Goal: Task Accomplishment & Management: Manage account settings

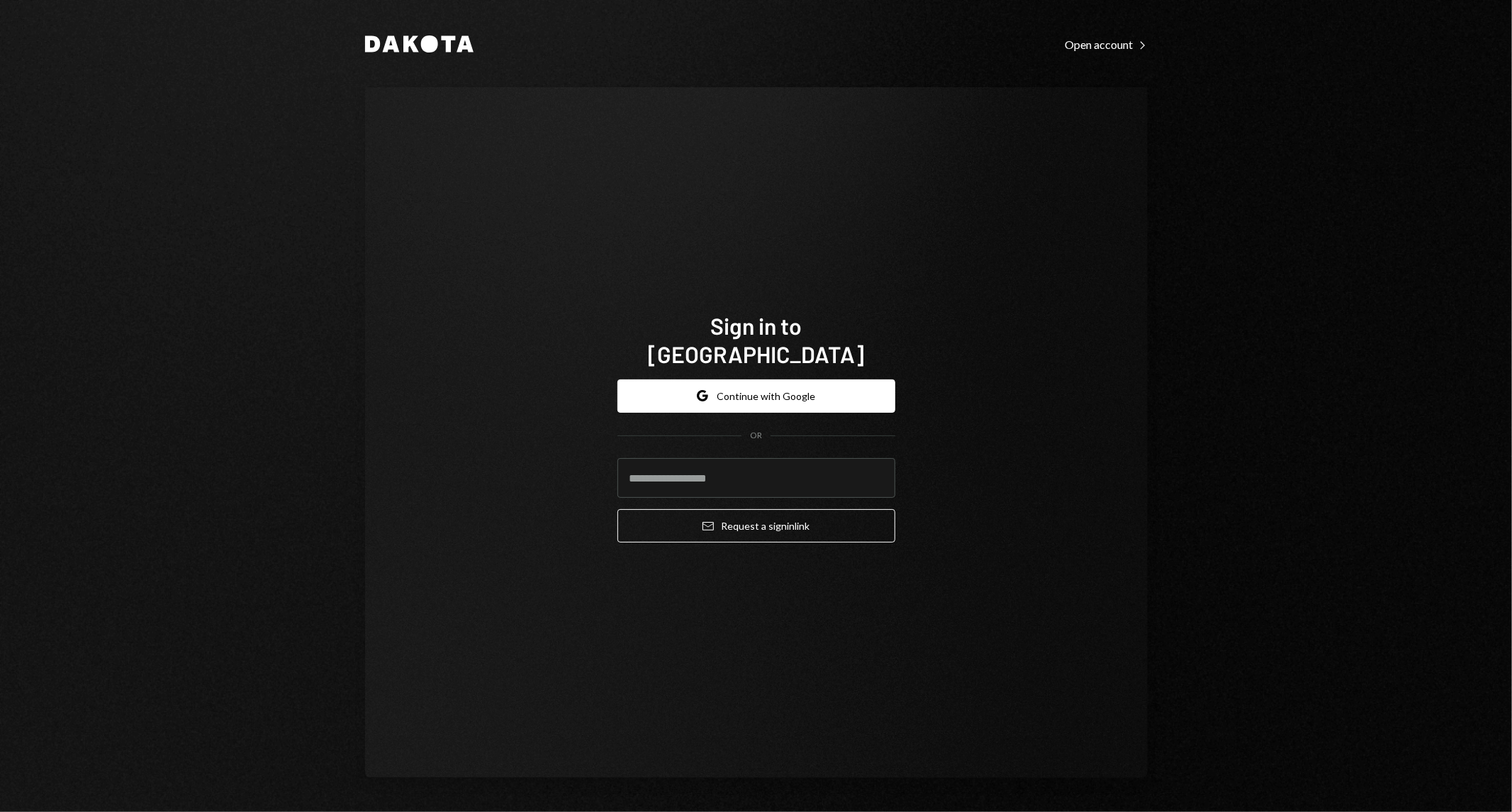
type input "**********"
click at [718, 509] on button "Email Request a sign in link" at bounding box center [756, 526] width 278 height 34
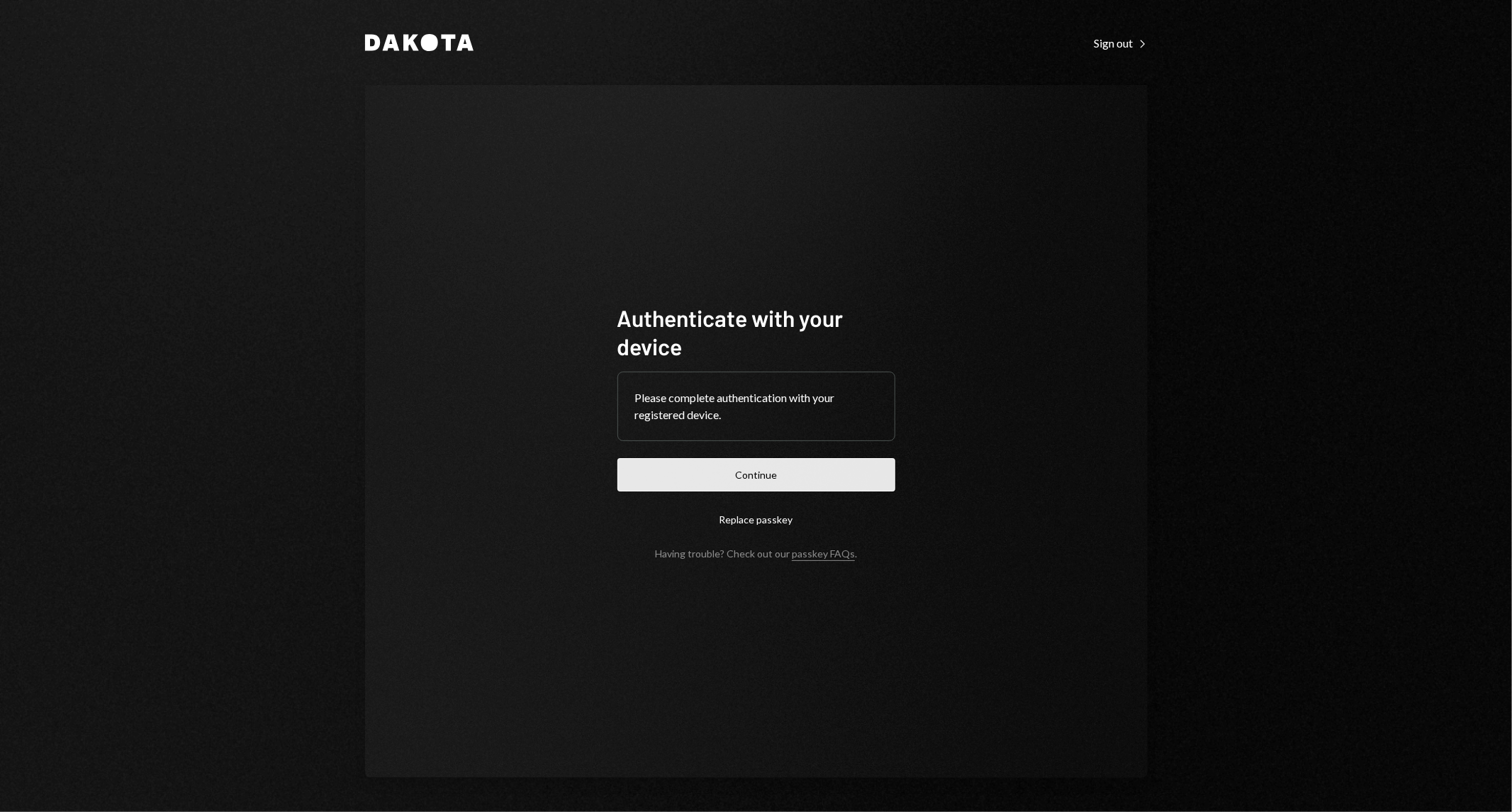
click at [759, 477] on button "Continue" at bounding box center [756, 475] width 278 height 34
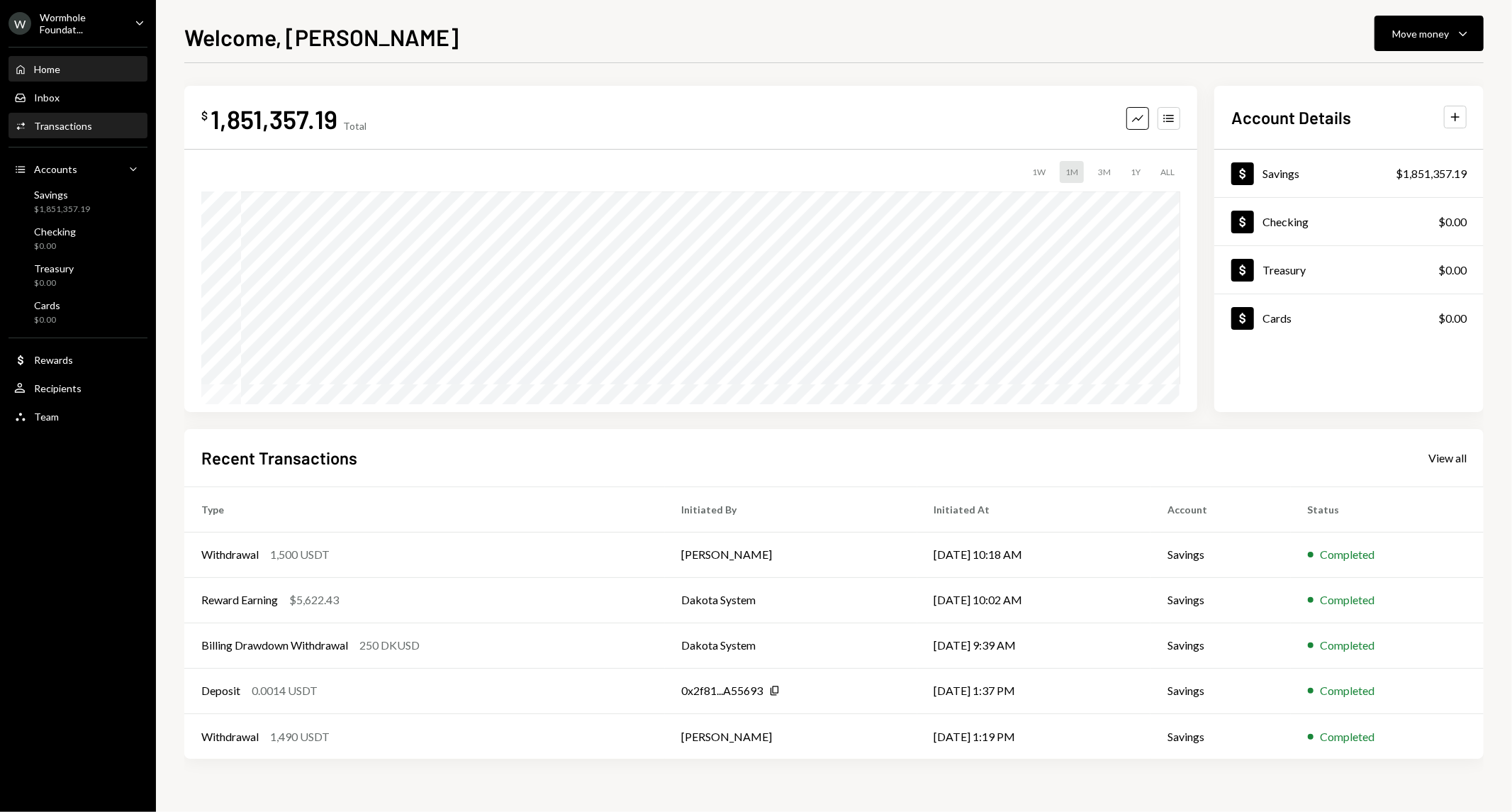
click at [81, 120] on div "Transactions" at bounding box center [62, 126] width 58 height 12
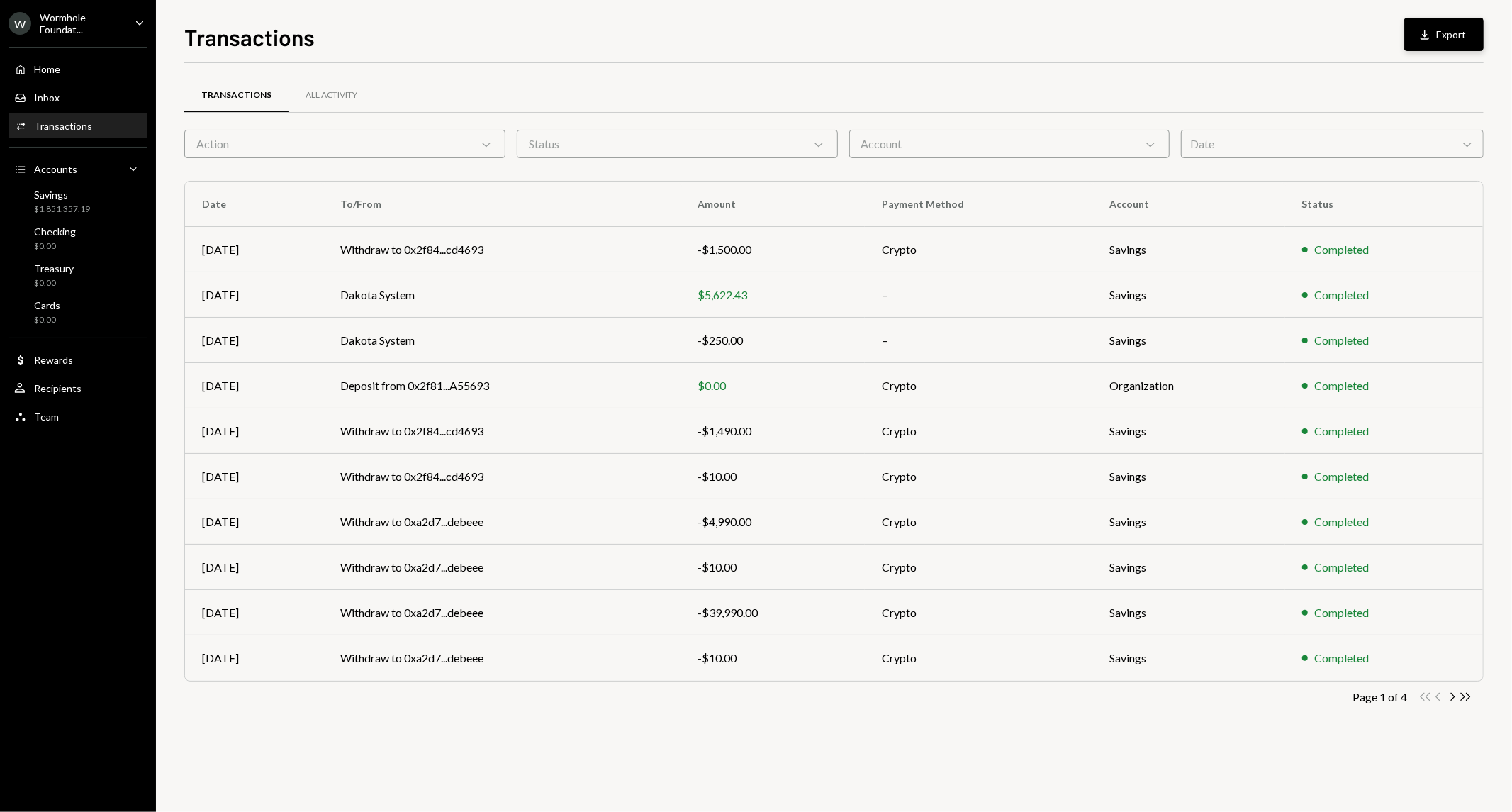
click at [1436, 35] on button "Download Export" at bounding box center [1445, 34] width 80 height 34
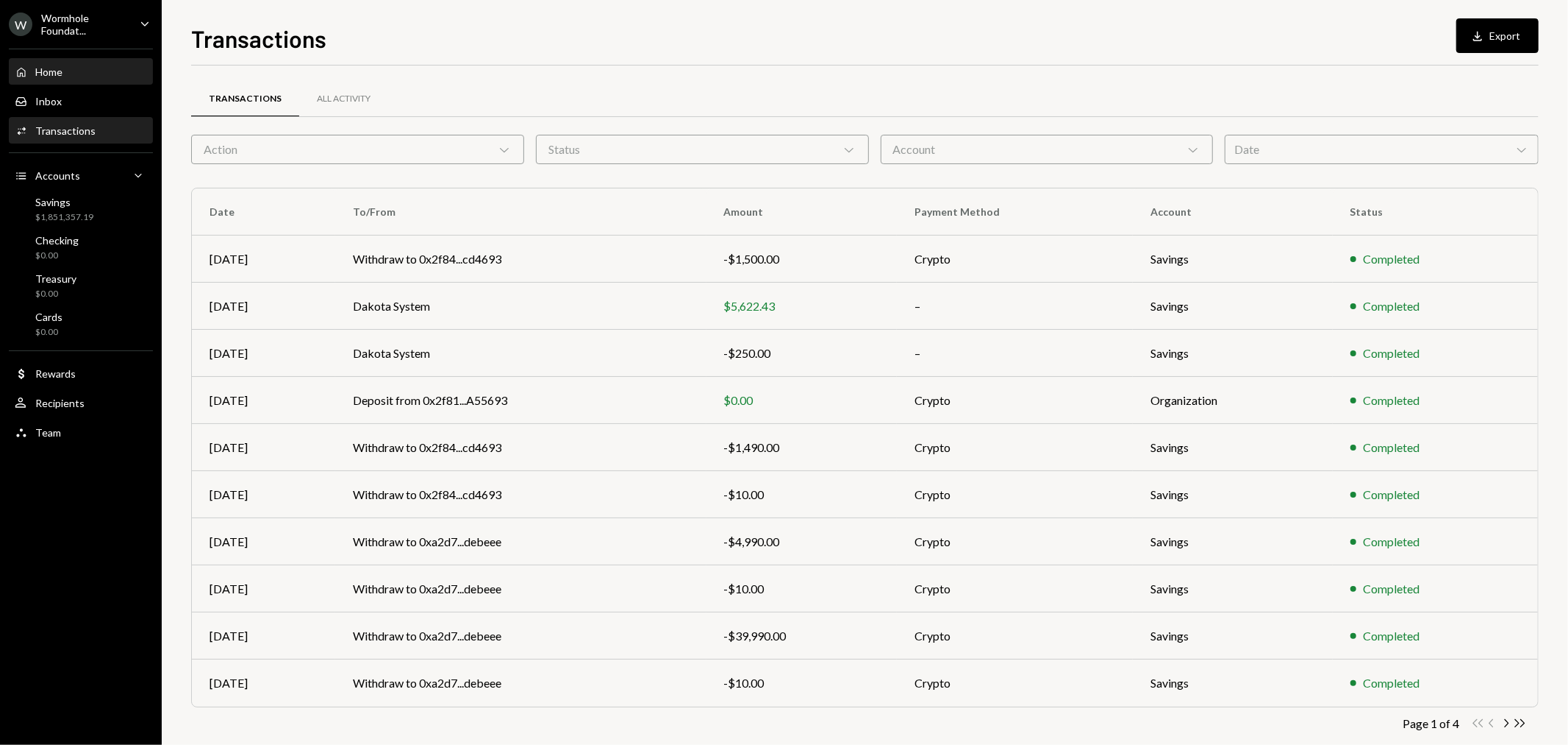
click at [53, 66] on div "Home" at bounding box center [48, 72] width 27 height 13
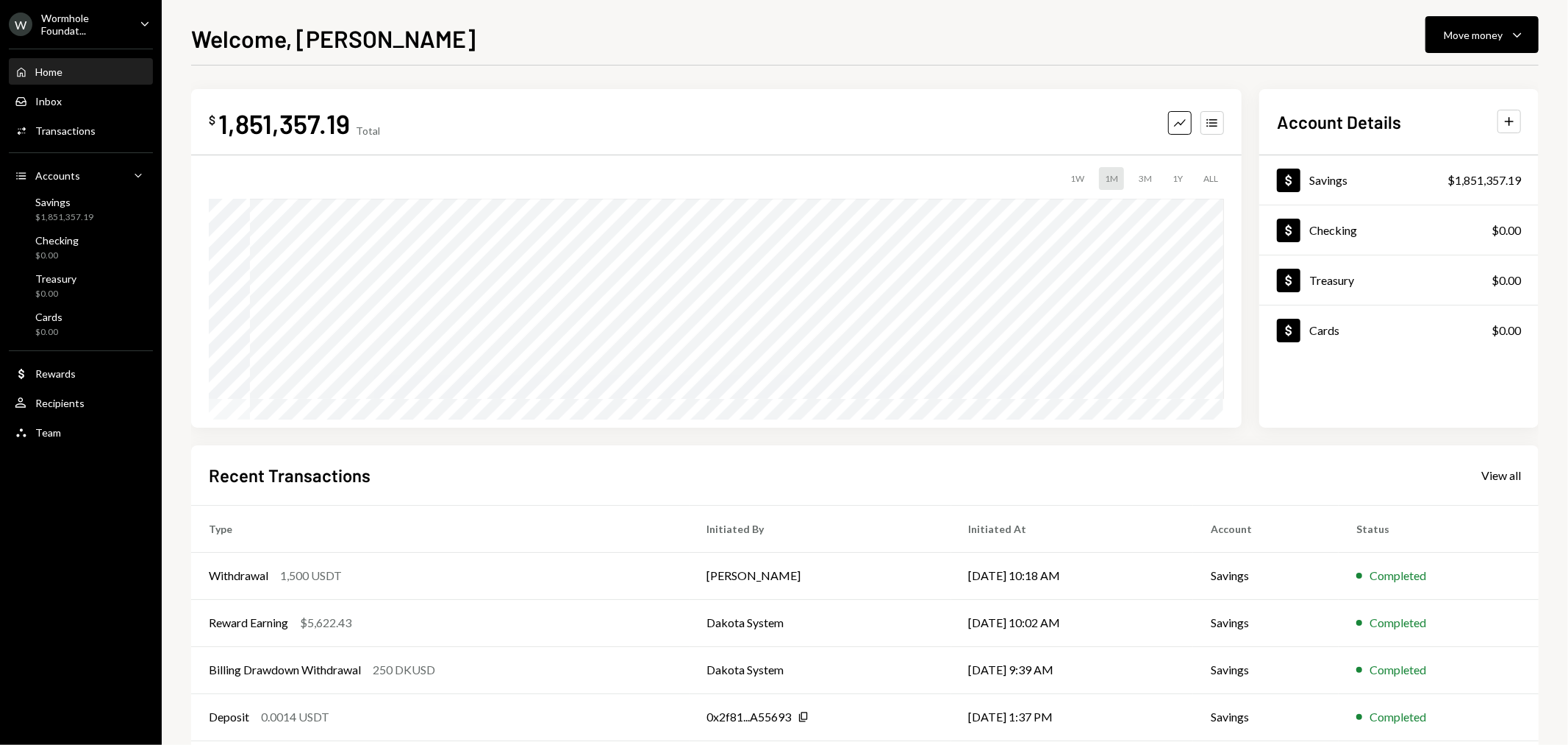
click at [67, 72] on div "Home Home" at bounding box center [81, 72] width 133 height 13
click at [67, 101] on div "Inbox Inbox" at bounding box center [81, 101] width 133 height 13
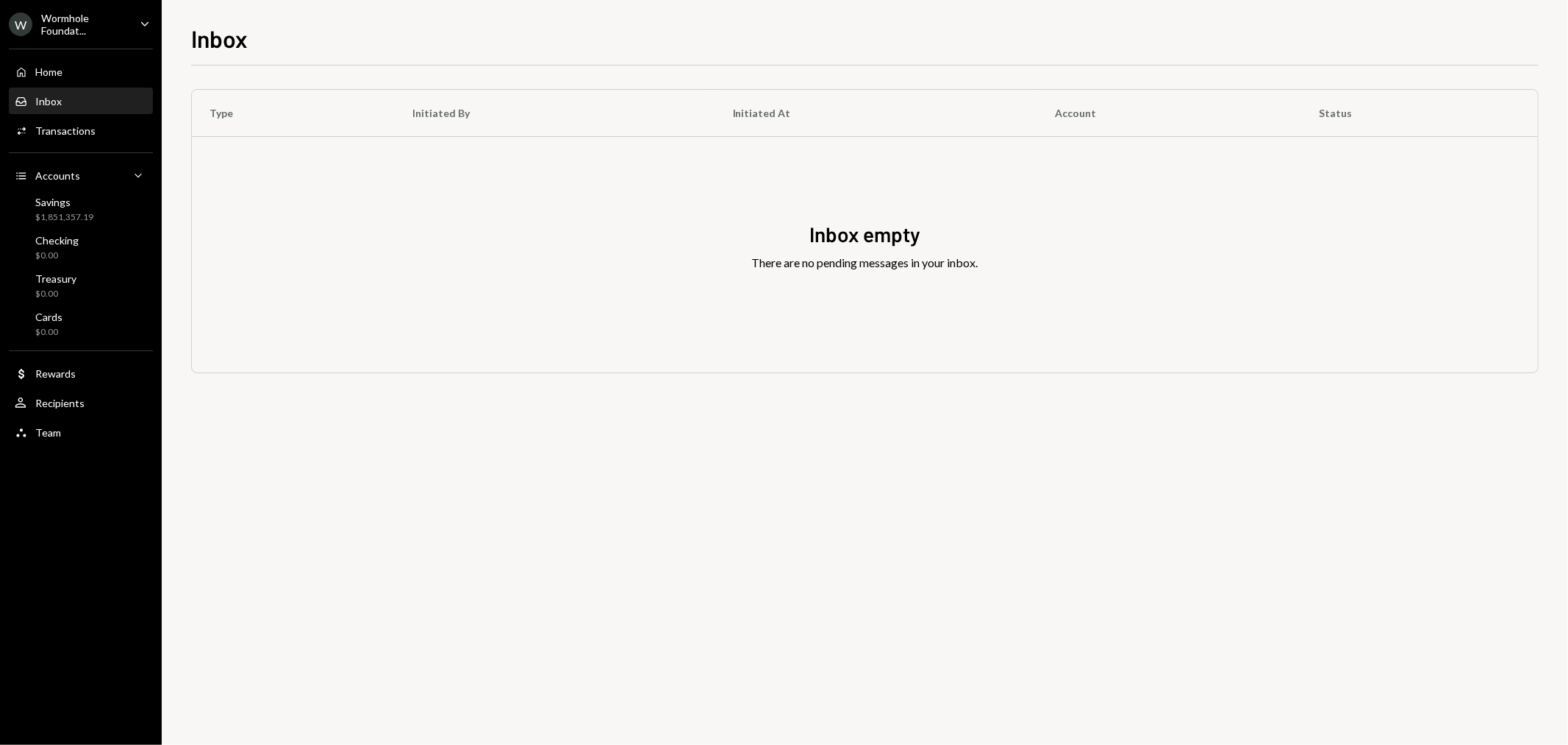
click at [74, 22] on div "Wormhole Foundat..." at bounding box center [84, 24] width 87 height 25
